Goal: Task Accomplishment & Management: Complete application form

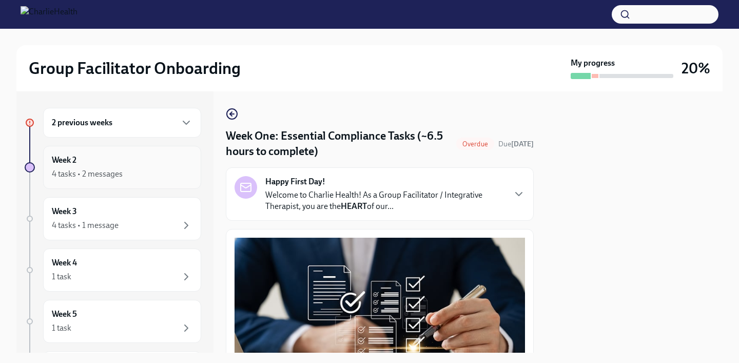
click at [128, 169] on div "4 tasks • 2 messages" at bounding box center [122, 174] width 141 height 12
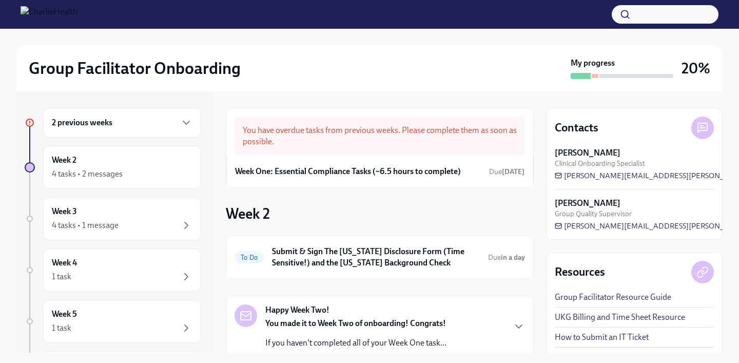
click at [146, 133] on div "2 previous weeks" at bounding box center [122, 123] width 158 height 30
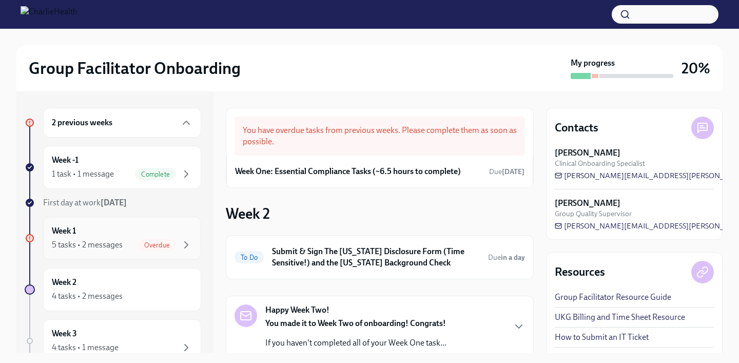
click at [133, 245] on div "5 tasks • 2 messages Overdue" at bounding box center [122, 245] width 141 height 12
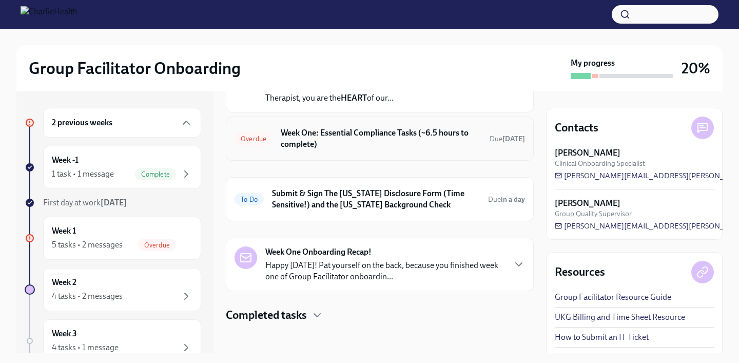
scroll to position [83, 0]
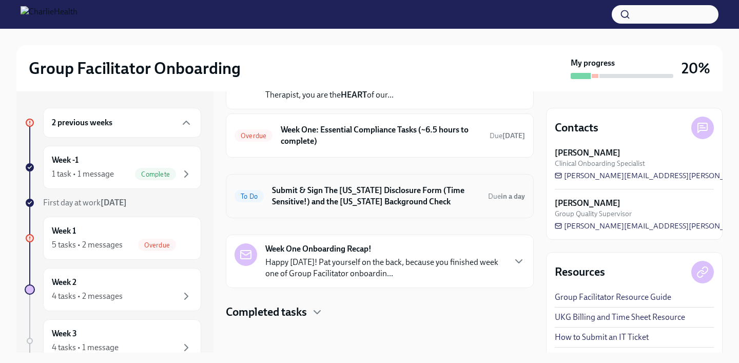
click at [454, 199] on h6 "Submit & Sign The [US_STATE] Disclosure Form (Time Sensitive!) and the [US_STAT…" at bounding box center [376, 196] width 208 height 23
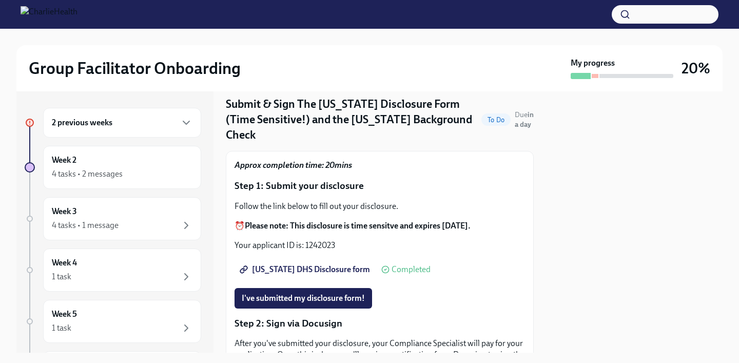
scroll to position [32, 0]
click at [334, 293] on span "I've submitted my disclosure form!" at bounding box center [303, 298] width 123 height 10
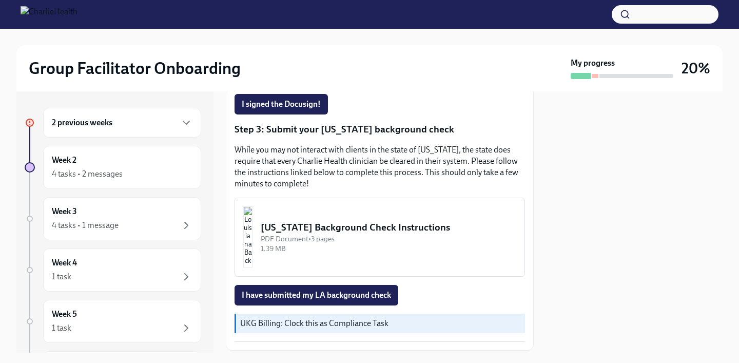
scroll to position [332, 0]
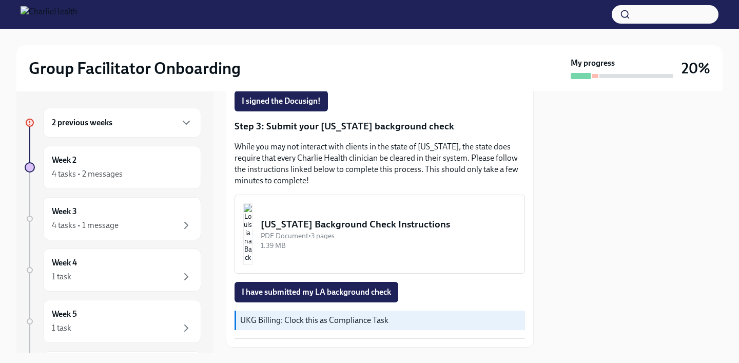
click at [368, 218] on div "[US_STATE] Background Check Instructions" at bounding box center [389, 224] width 256 height 13
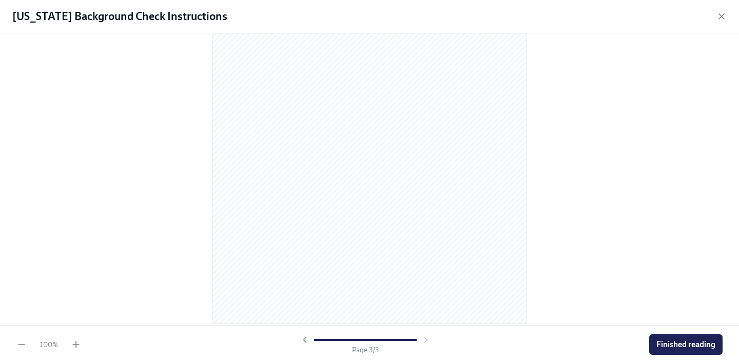
scroll to position [75, 0]
click at [679, 351] on div "Finished reading" at bounding box center [685, 344] width 73 height 21
click at [672, 343] on span "Finished reading" at bounding box center [686, 344] width 59 height 10
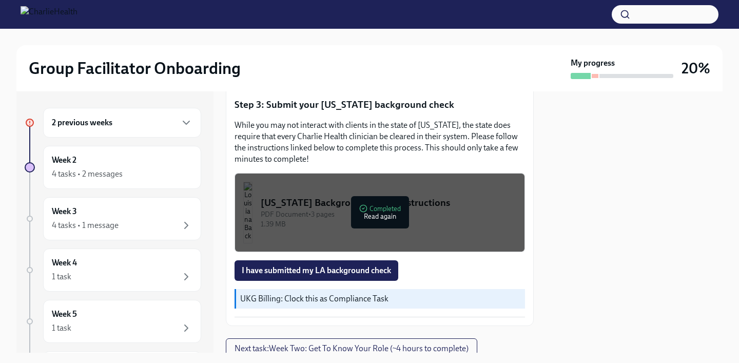
scroll to position [377, 0]
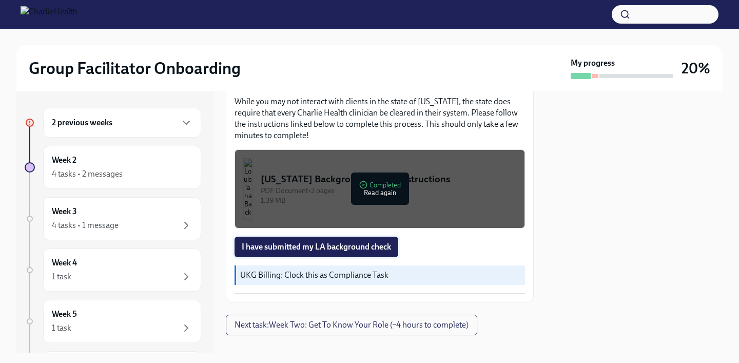
click at [370, 242] on span "I have submitted my LA background check" at bounding box center [316, 247] width 149 height 10
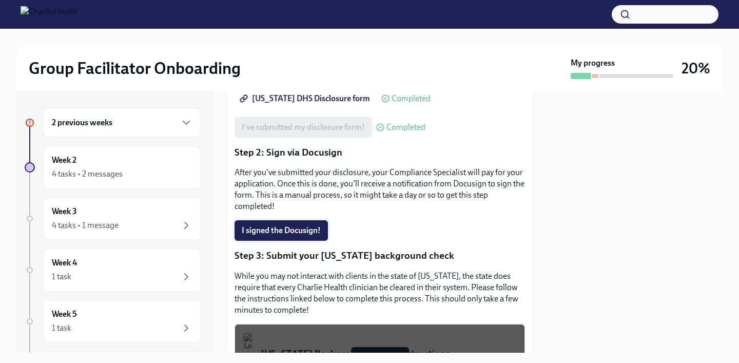
scroll to position [0, 0]
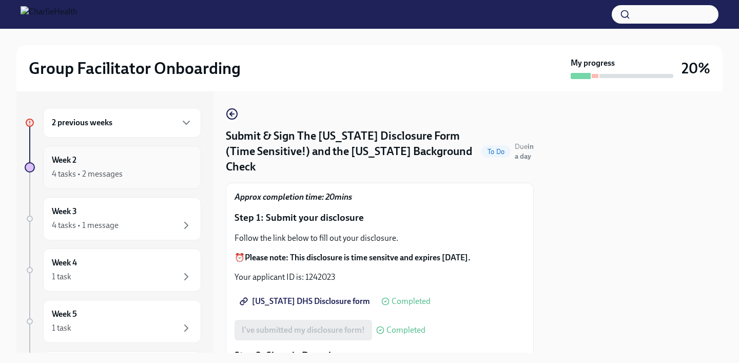
click at [139, 167] on div "Week 2 4 tasks • 2 messages" at bounding box center [122, 168] width 141 height 26
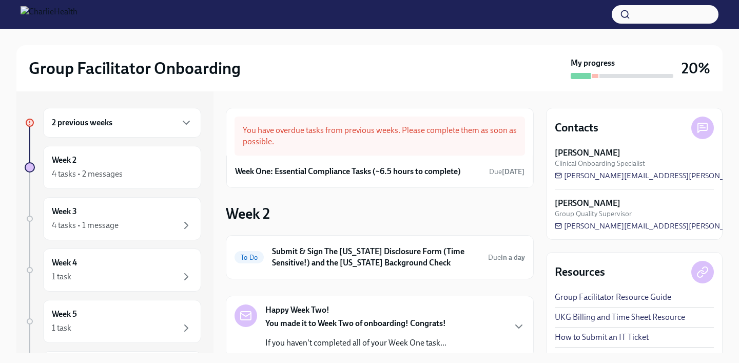
click at [139, 167] on div "Week 2 4 tasks • 2 messages" at bounding box center [122, 168] width 141 height 26
click at [179, 124] on div "2 previous weeks" at bounding box center [122, 123] width 141 height 12
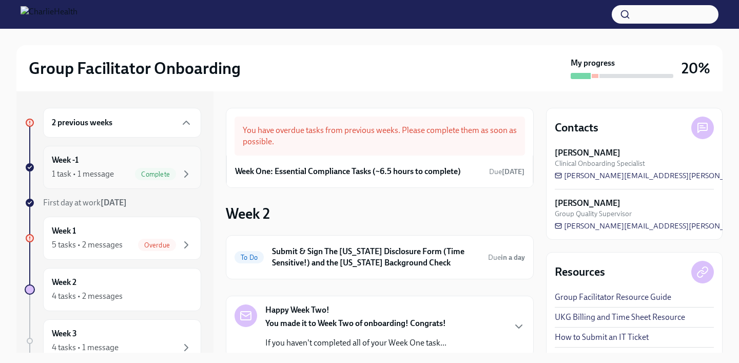
click at [179, 168] on div "Complete" at bounding box center [163, 174] width 57 height 12
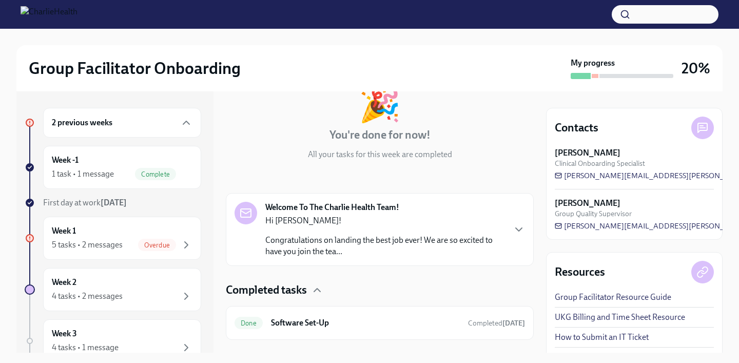
scroll to position [88, 0]
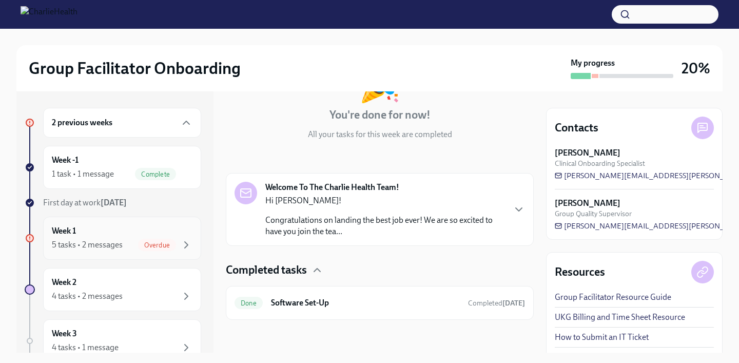
click at [166, 244] on span "Overdue" at bounding box center [157, 245] width 38 height 8
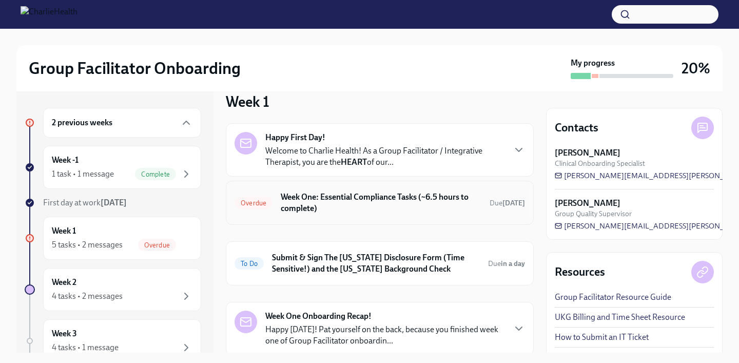
scroll to position [26, 0]
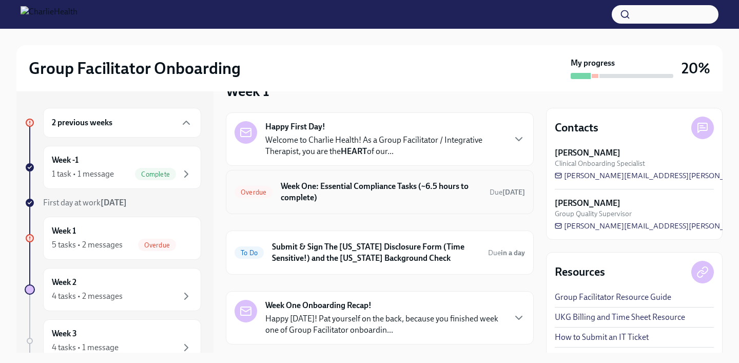
click at [407, 197] on h6 "Week One: Essential Compliance Tasks (~6.5 hours to complete)" at bounding box center [381, 192] width 201 height 23
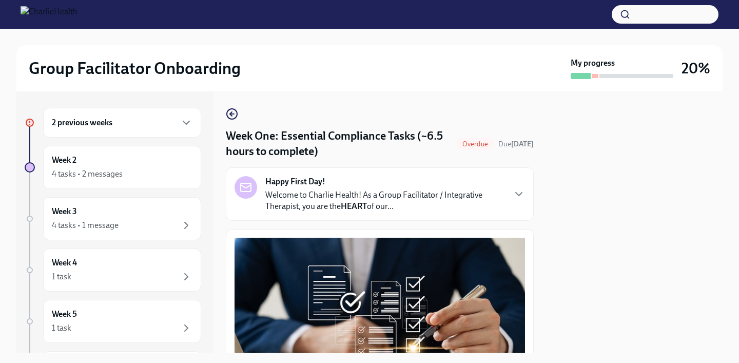
click at [515, 202] on div "Happy First Day! Welcome to Charlie Health! As a Group Facilitator / Integrativ…" at bounding box center [380, 194] width 291 height 36
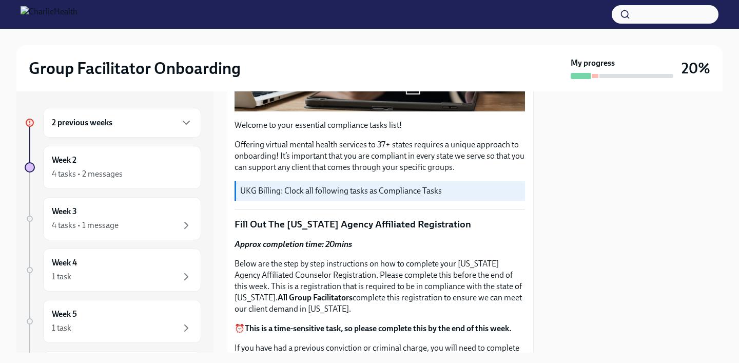
scroll to position [651, 0]
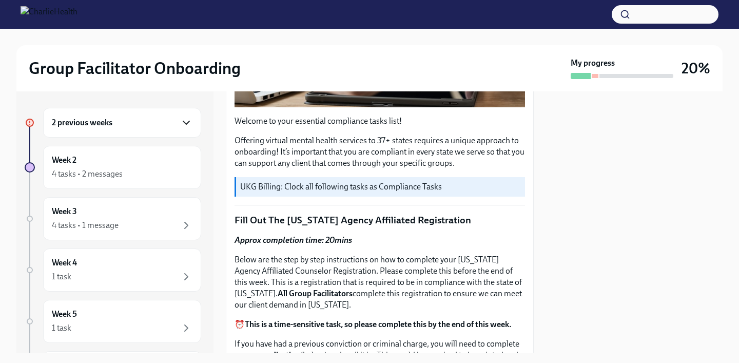
click at [181, 122] on icon "button" at bounding box center [186, 123] width 12 height 12
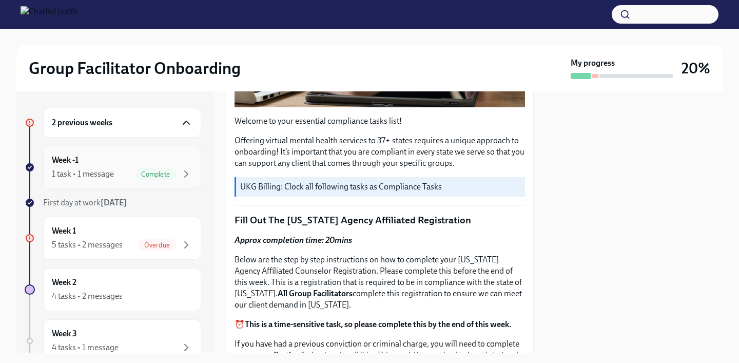
click at [118, 161] on div "Week -1 1 task • 1 message Complete" at bounding box center [122, 168] width 141 height 26
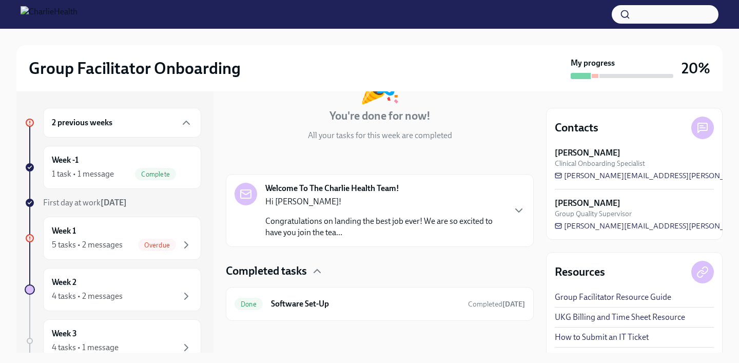
scroll to position [88, 0]
click at [157, 247] on span "Overdue" at bounding box center [157, 245] width 38 height 8
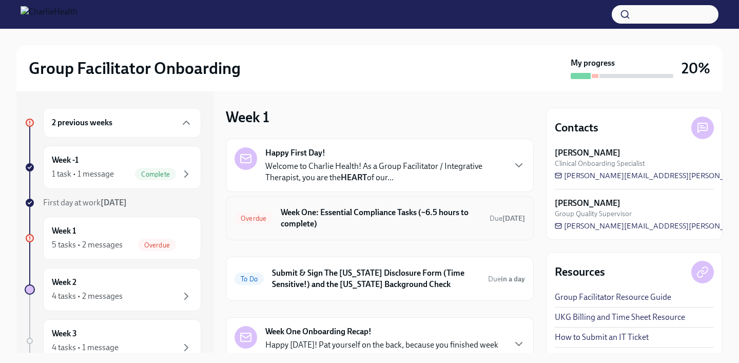
click at [430, 213] on h6 "Week One: Essential Compliance Tasks (~6.5 hours to complete)" at bounding box center [381, 218] width 201 height 23
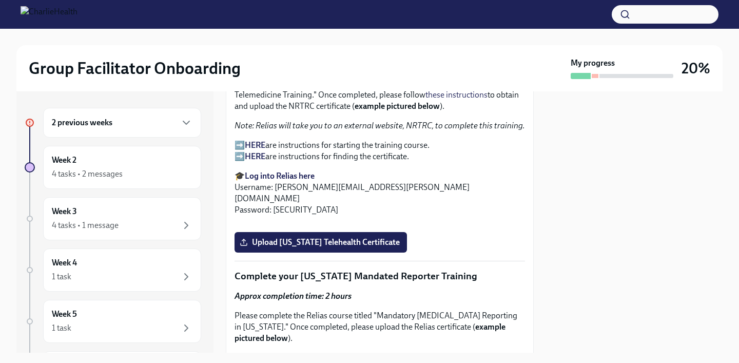
scroll to position [1687, 0]
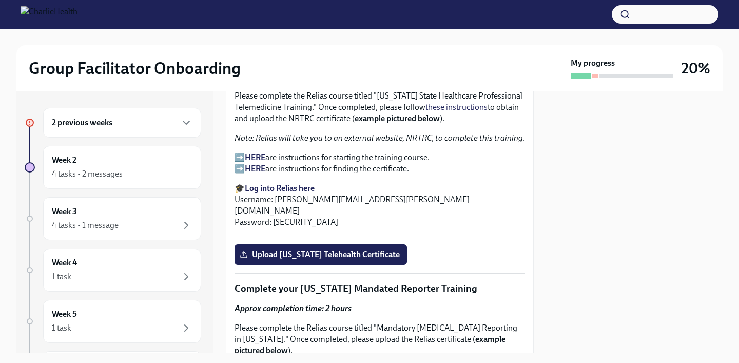
click at [254, 157] on strong "HERE" at bounding box center [255, 157] width 21 height 10
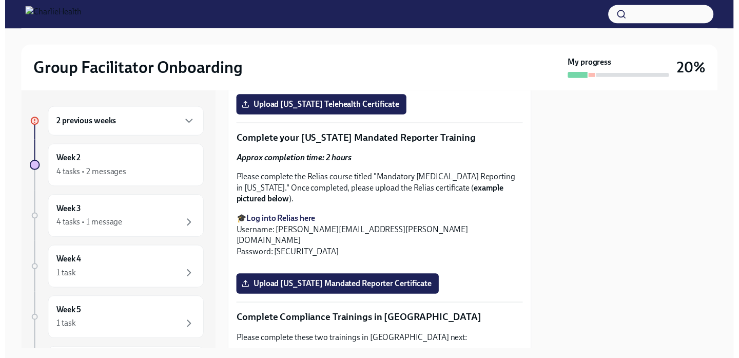
scroll to position [1661, 0]
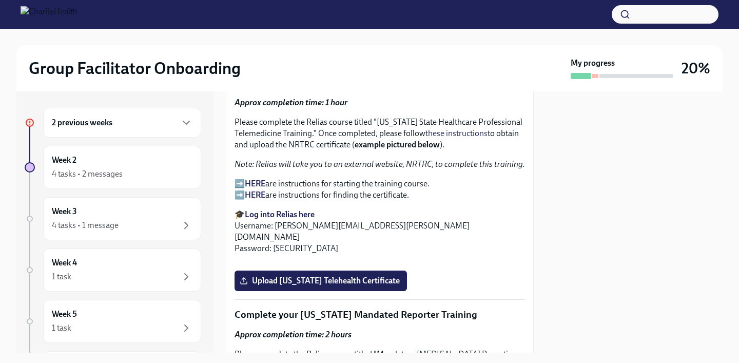
click at [261, 182] on strong "HERE" at bounding box center [255, 184] width 21 height 10
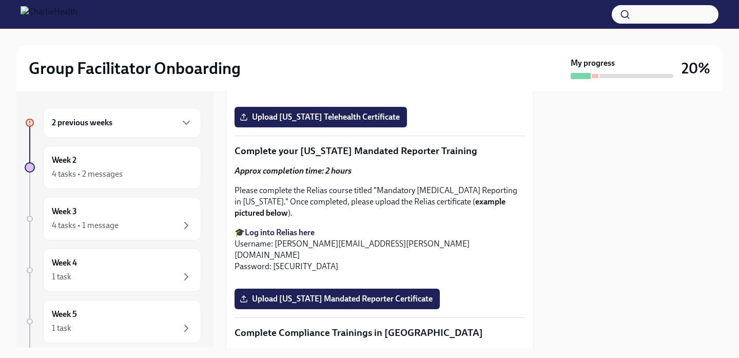
scroll to position [1863, 0]
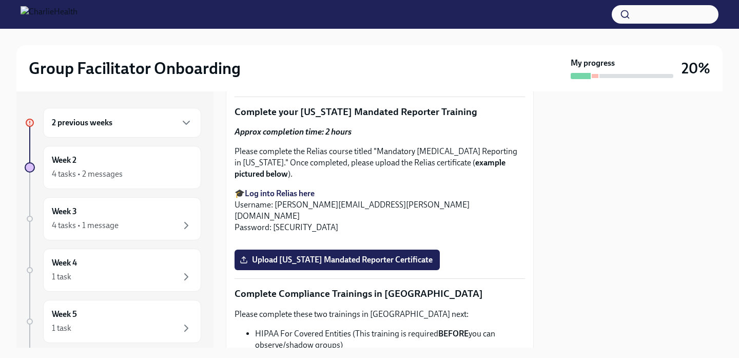
click at [322, 83] on span "Upload [US_STATE] Telehealth Certificate" at bounding box center [321, 78] width 158 height 10
click at [0, 0] on input "Upload [US_STATE] Telehealth Certificate" at bounding box center [0, 0] width 0 height 0
click at [587, 245] on div at bounding box center [634, 219] width 177 height 256
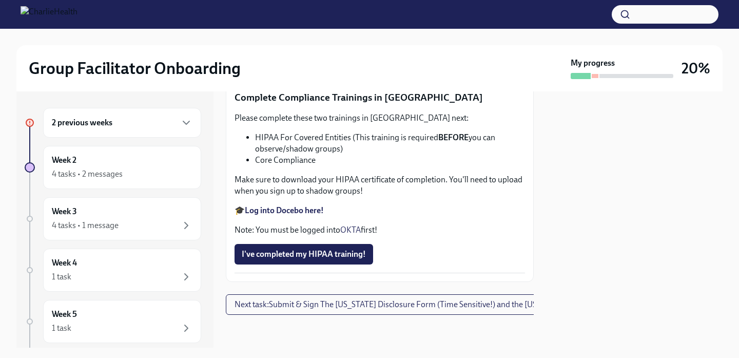
scroll to position [2287, 0]
click at [346, 69] on span "Upload [US_STATE] Mandated Reporter Certificate" at bounding box center [337, 64] width 191 height 10
click at [0, 0] on input "Upload [US_STATE] Mandated Reporter Certificate" at bounding box center [0, 0] width 0 height 0
click at [173, 110] on div "2 previous weeks" at bounding box center [122, 123] width 158 height 30
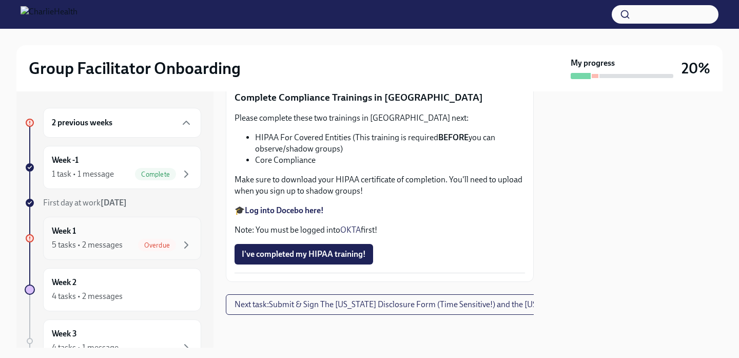
click at [166, 247] on span "Overdue" at bounding box center [157, 245] width 38 height 8
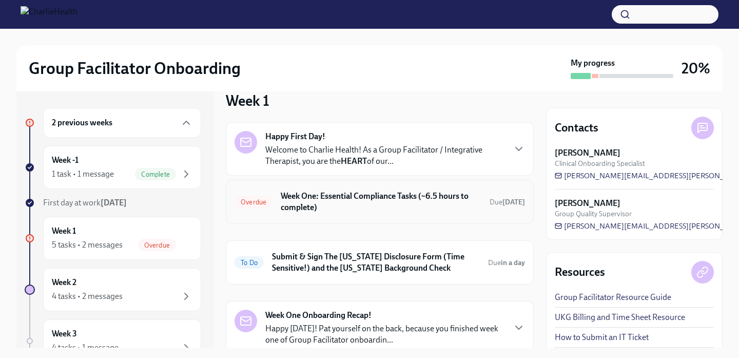
scroll to position [10, 0]
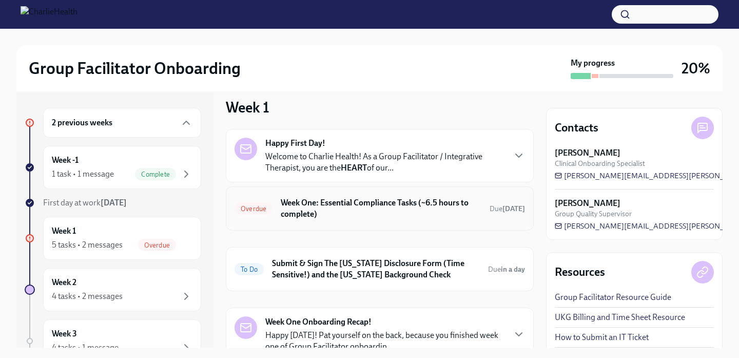
click at [428, 207] on h6 "Week One: Essential Compliance Tasks (~6.5 hours to complete)" at bounding box center [381, 208] width 201 height 23
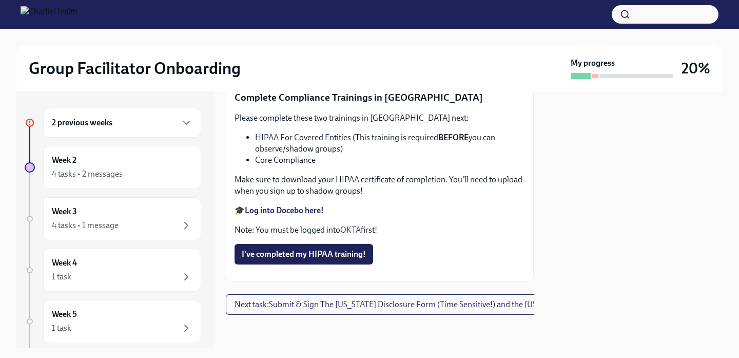
scroll to position [2475, 0]
